Goal: Information Seeking & Learning: Understand process/instructions

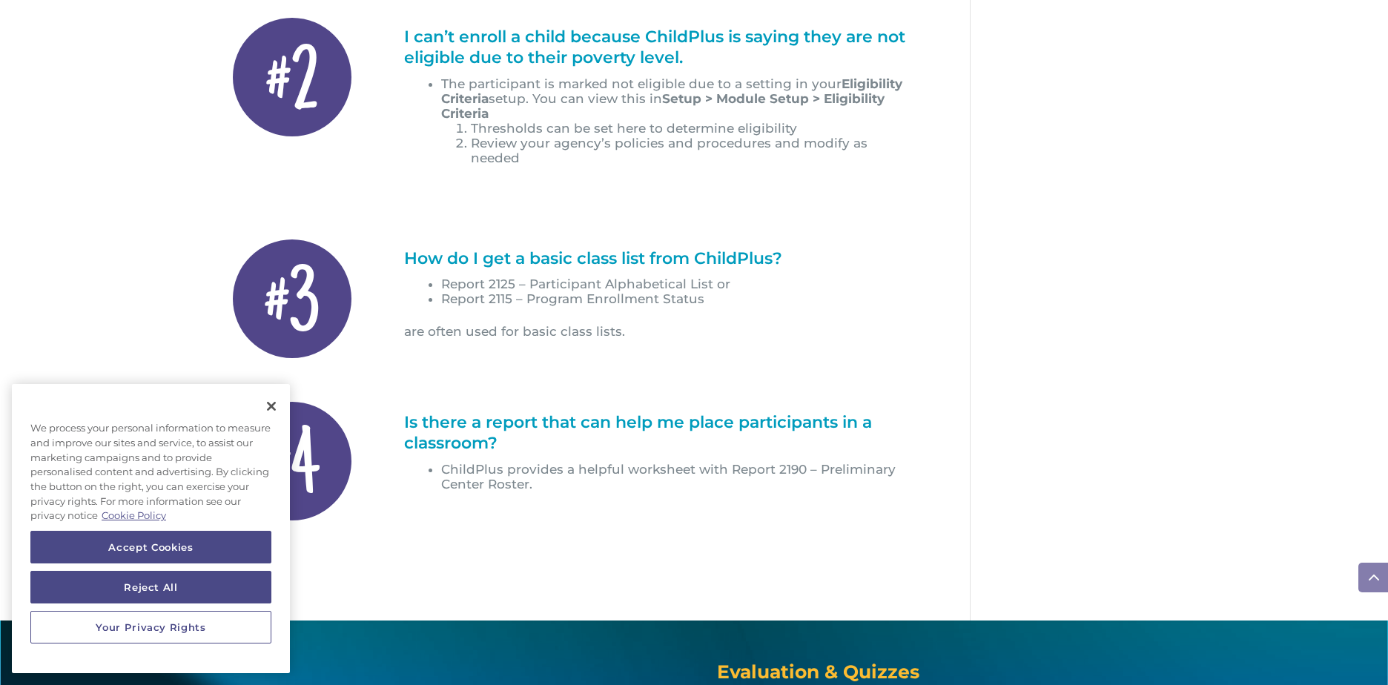
scroll to position [661, 0]
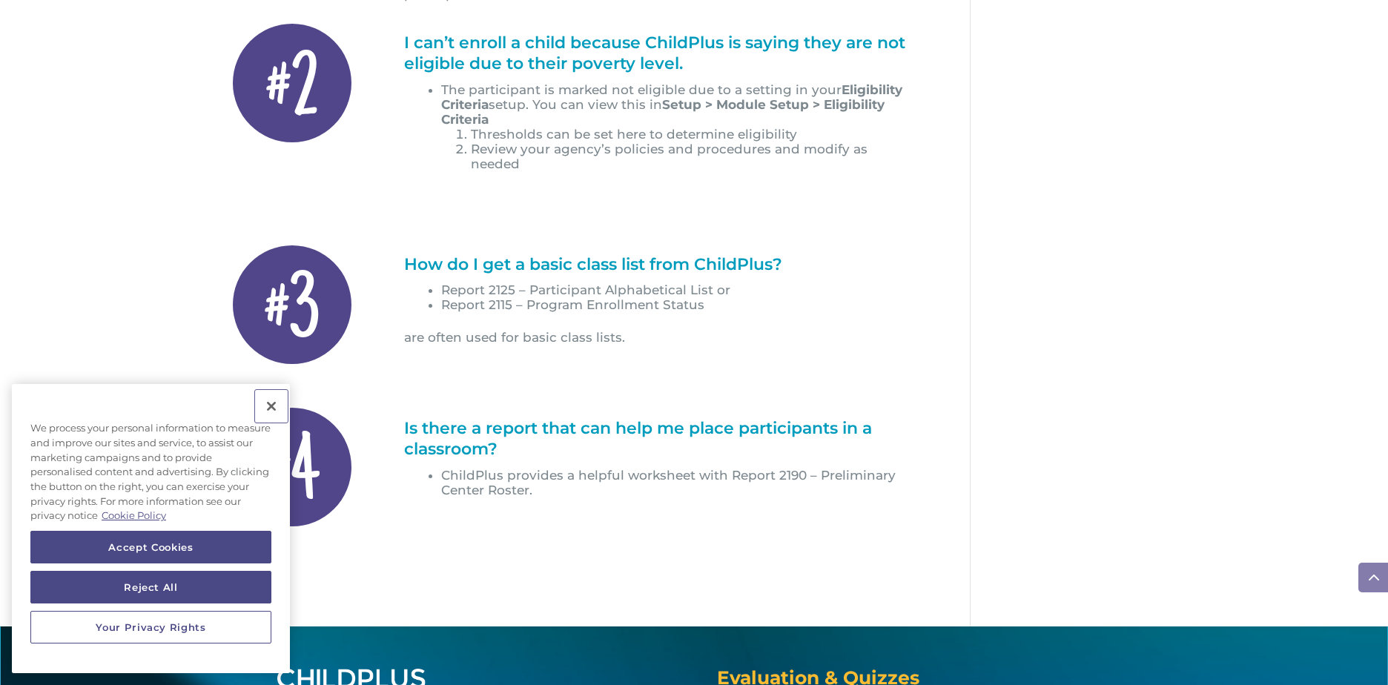
click at [271, 400] on button "Close" at bounding box center [271, 406] width 33 height 33
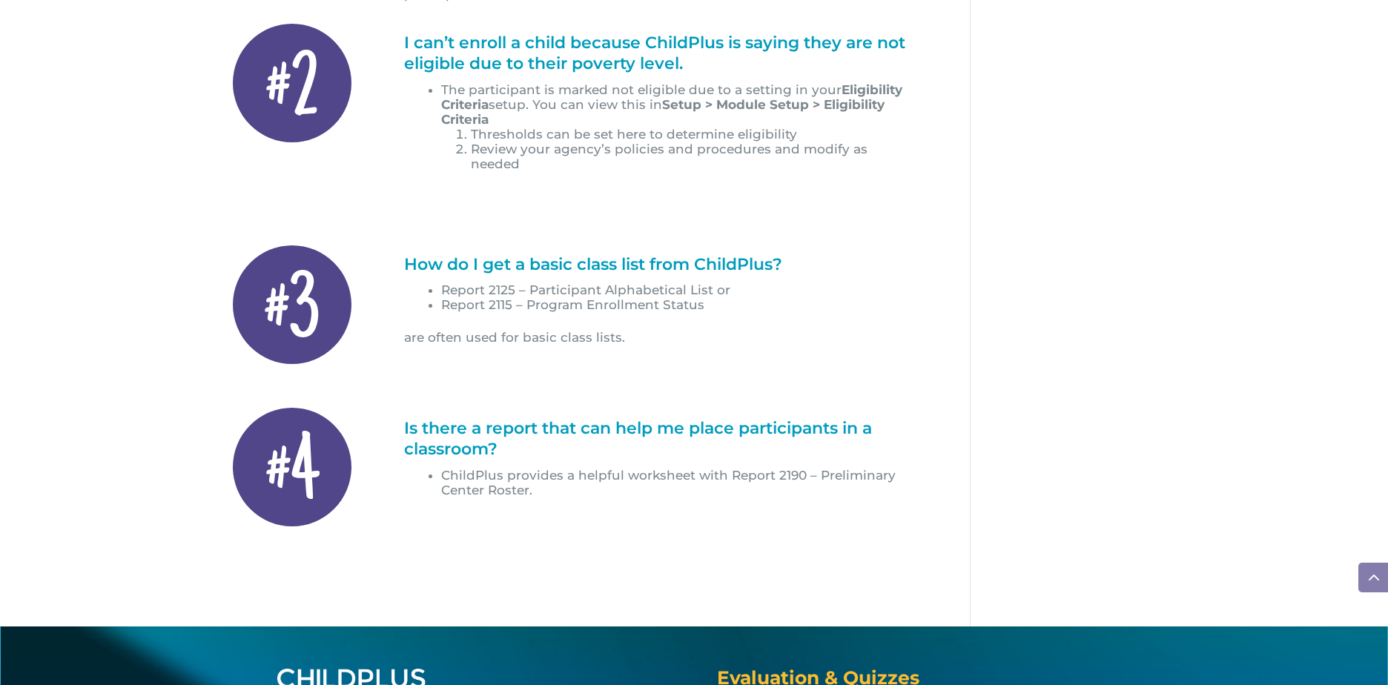
click at [292, 304] on div "#3" at bounding box center [292, 304] width 119 height 119
click at [439, 254] on h1 "How do I get a basic class list from ChildPlus?" at bounding box center [661, 268] width 515 height 29
click at [655, 254] on h1 "How do I get a basic class list from ChildPlus?" at bounding box center [661, 268] width 515 height 29
click at [542, 300] on ul "Report 2125 – Participant Alphabetical List or Report 2115 – Program Enrollment…" at bounding box center [661, 305] width 515 height 47
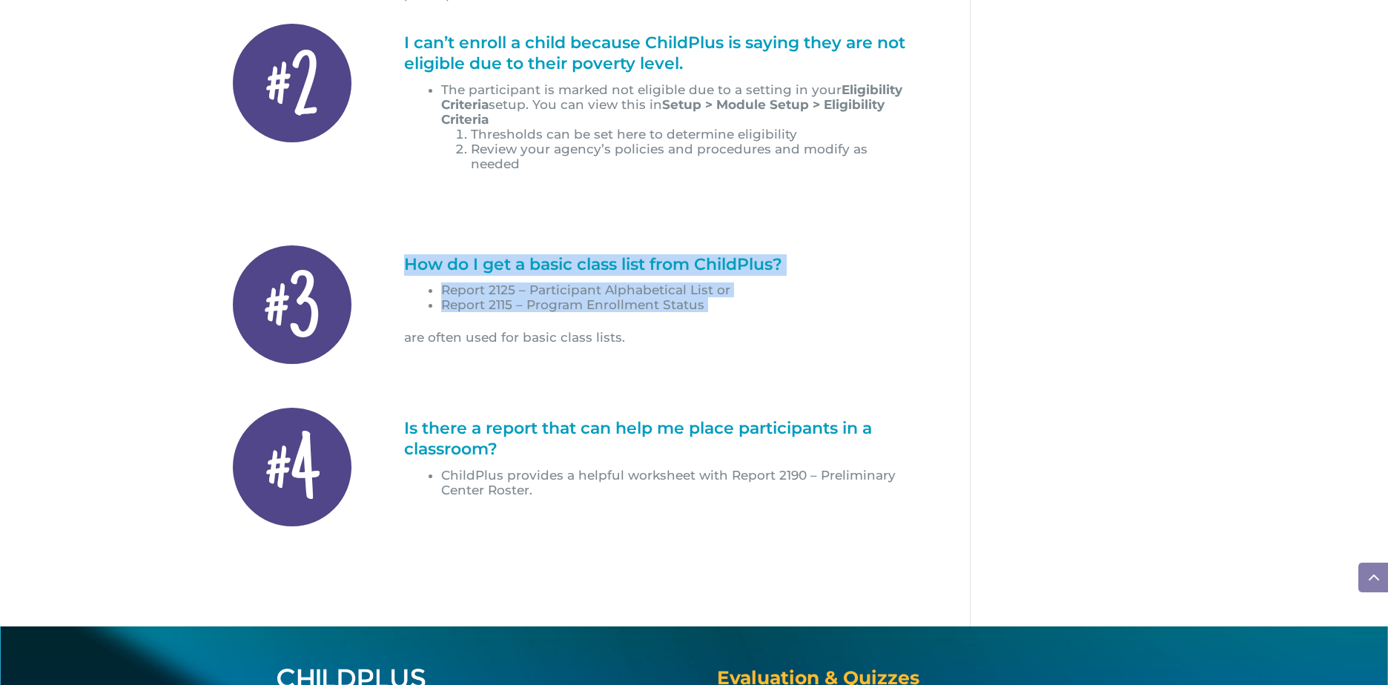
drag, startPoint x: 380, startPoint y: 340, endPoint x: 389, endPoint y: 342, distance: 9.0
click at [389, 342] on div "#3 How do I get a basic class list from ChildPlus? Report 2125 – Participant Al…" at bounding box center [568, 304] width 698 height 159
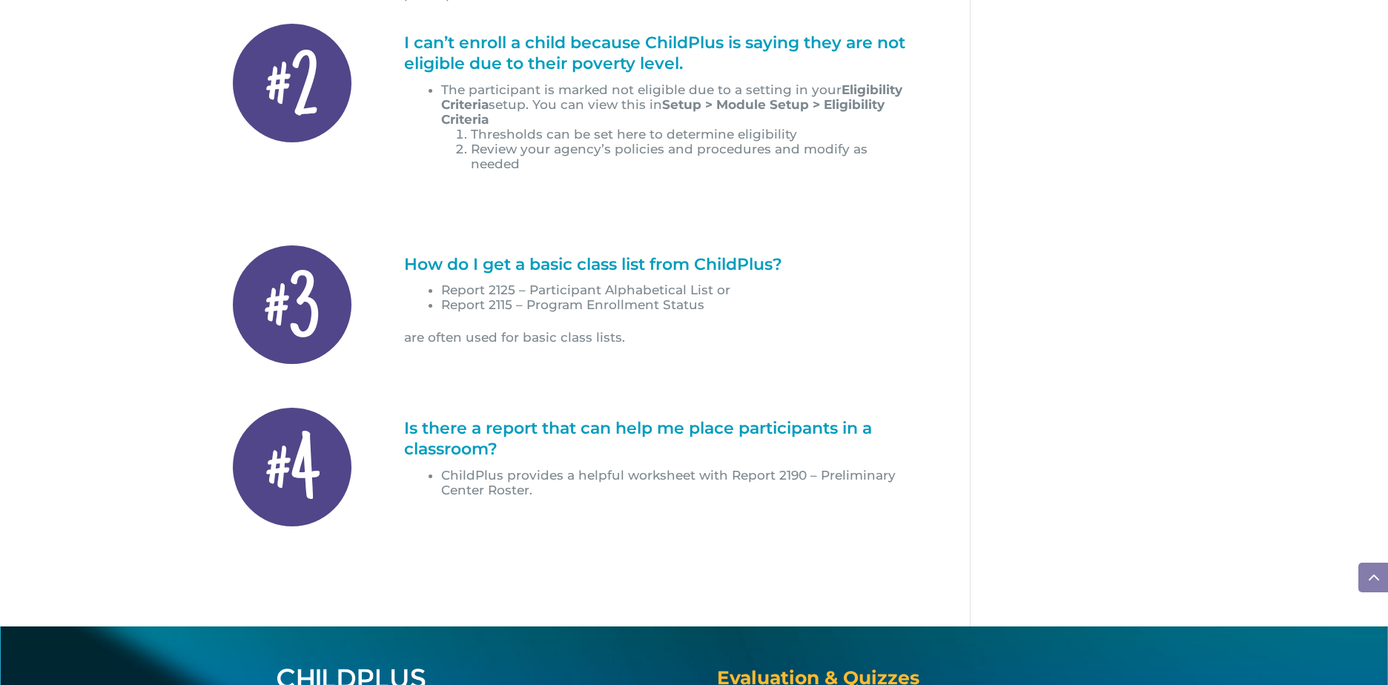
drag, startPoint x: 389, startPoint y: 342, endPoint x: 562, endPoint y: 331, distance: 173.9
click at [562, 331] on p "are often used for basic class lists." at bounding box center [661, 338] width 515 height 18
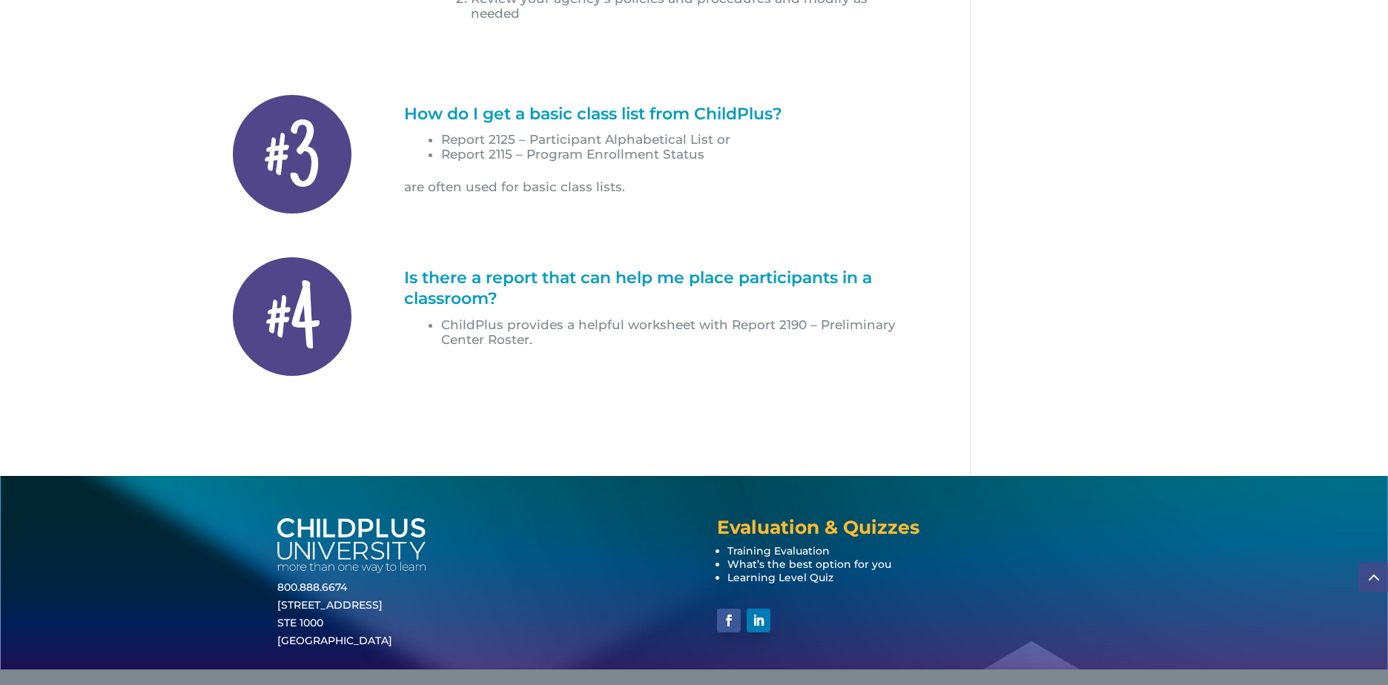
scroll to position [839, 0]
